Goal: Task Accomplishment & Management: Use online tool/utility

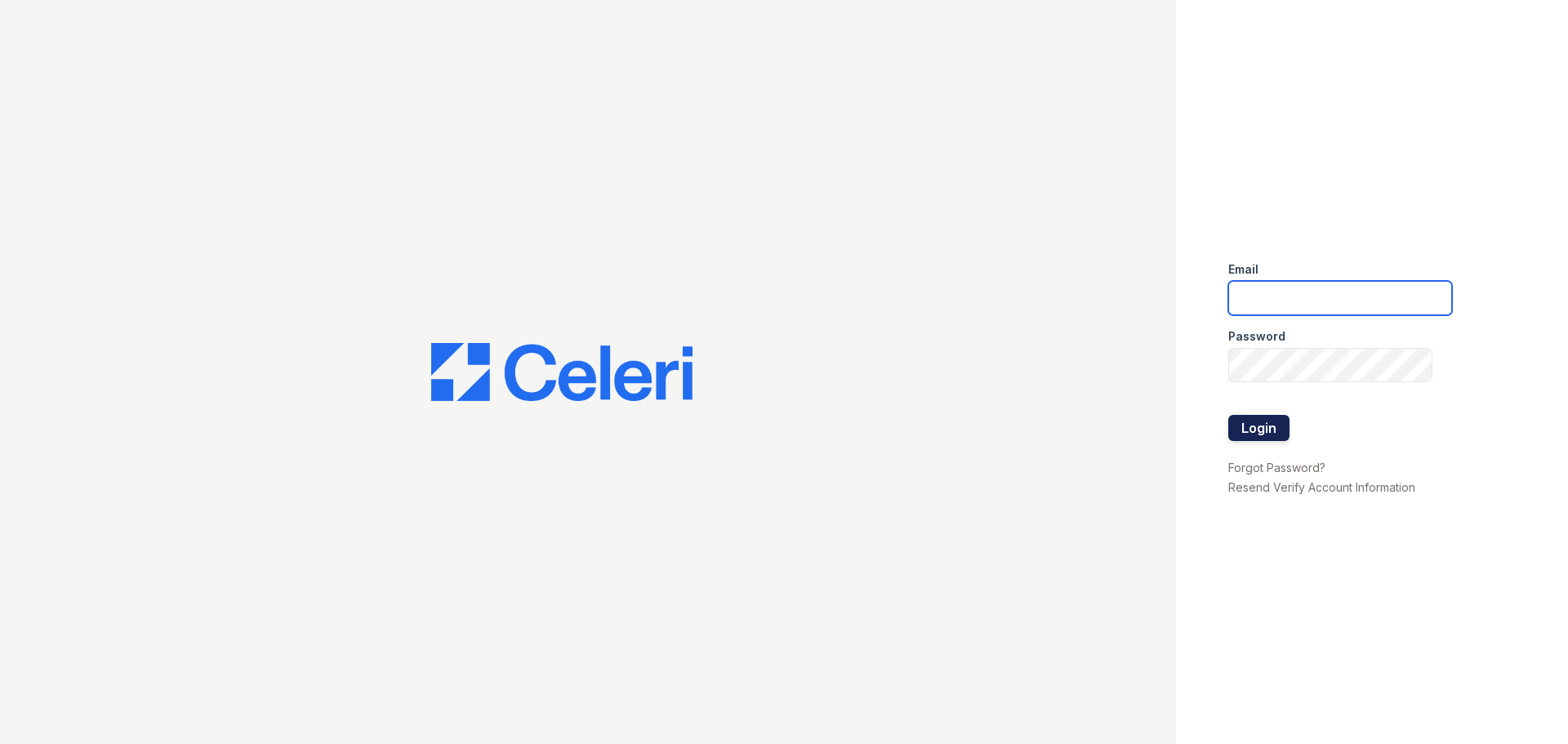
type input "[EMAIL_ADDRESS][DOMAIN_NAME]"
click at [1256, 430] on button "Login" at bounding box center [1259, 428] width 61 height 26
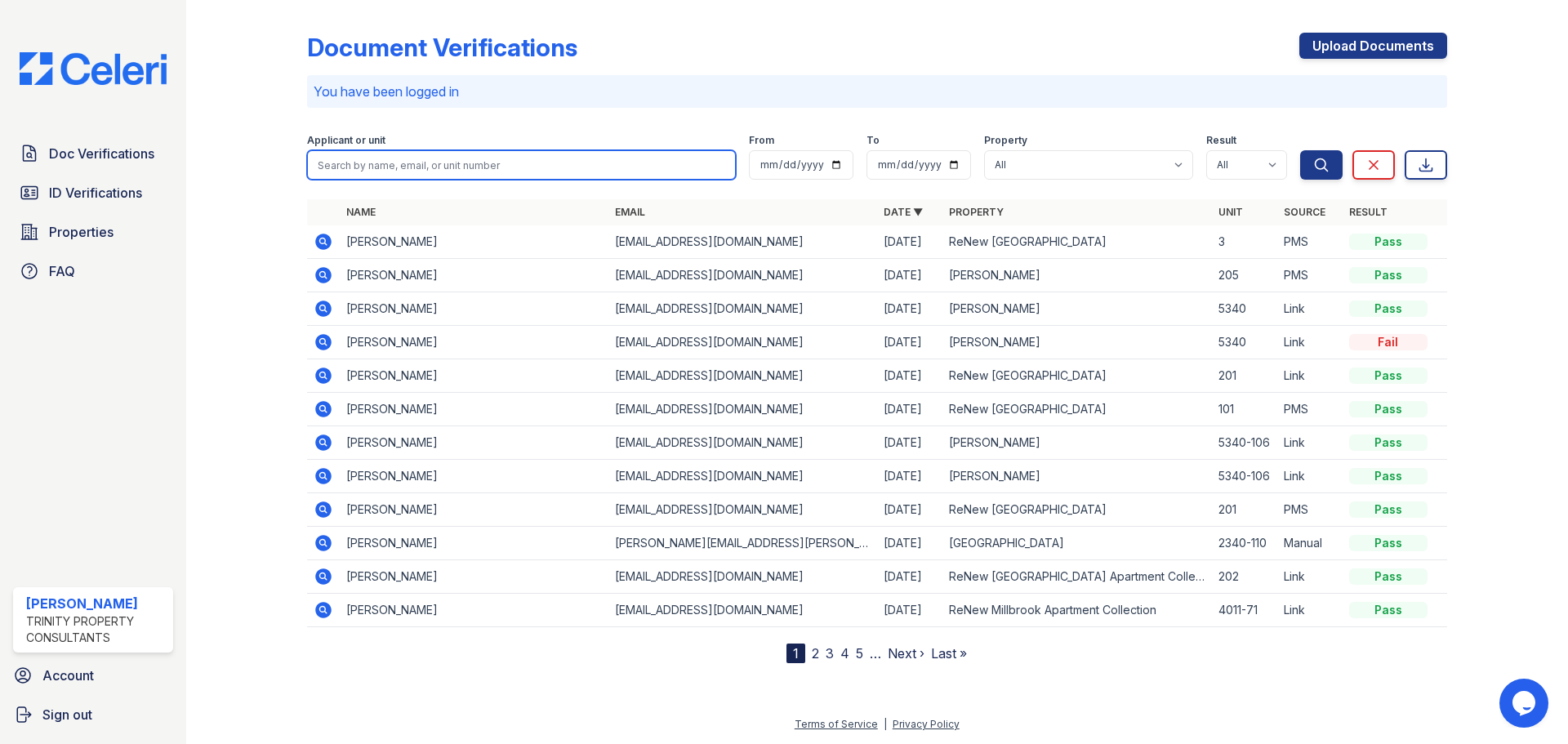
click at [491, 163] on input "search" at bounding box center [521, 165] width 429 height 30
click at [694, 98] on p "You have been logged in" at bounding box center [877, 91] width 1126 height 20
click at [528, 157] on input "search" at bounding box center [521, 165] width 429 height 30
type input "leco"
click at [1299, 150] on button "Search" at bounding box center [1320, 165] width 43 height 30
